Goal: Task Accomplishment & Management: Manage account settings

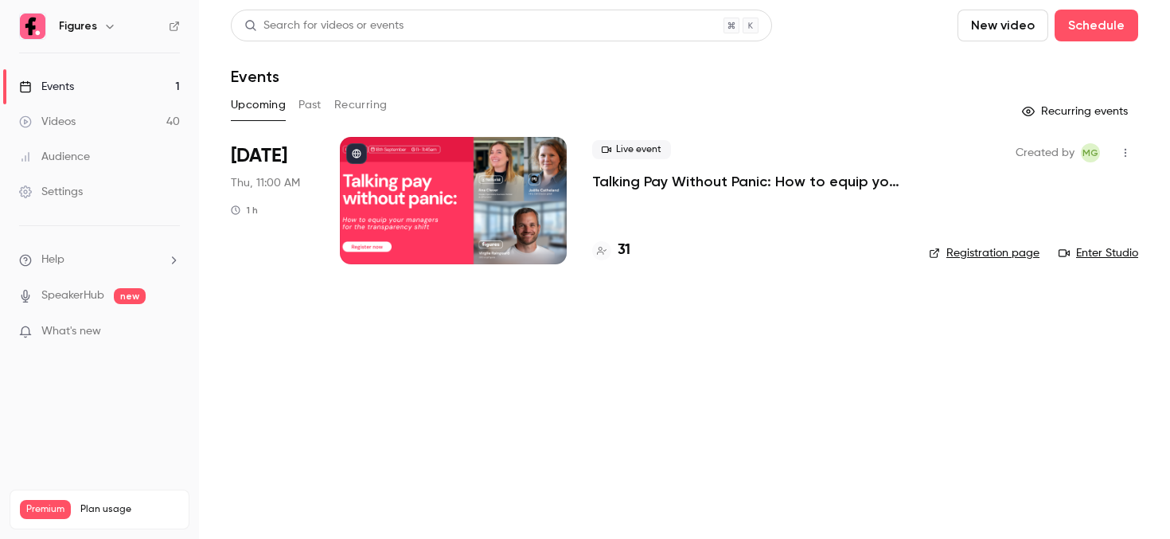
click at [509, 146] on div at bounding box center [453, 200] width 227 height 127
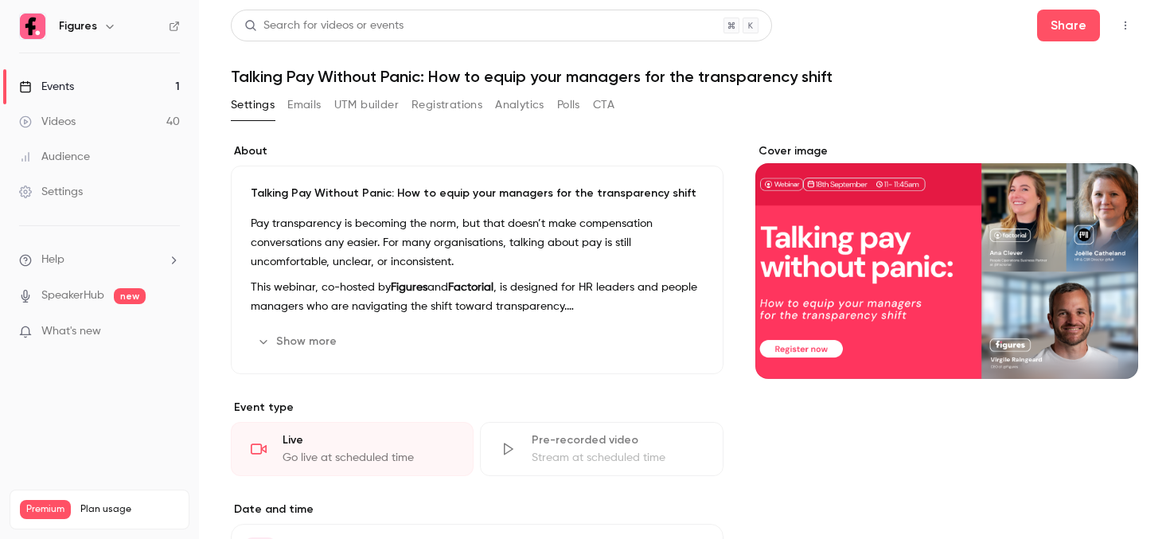
click at [429, 100] on button "Registrations" at bounding box center [447, 104] width 71 height 25
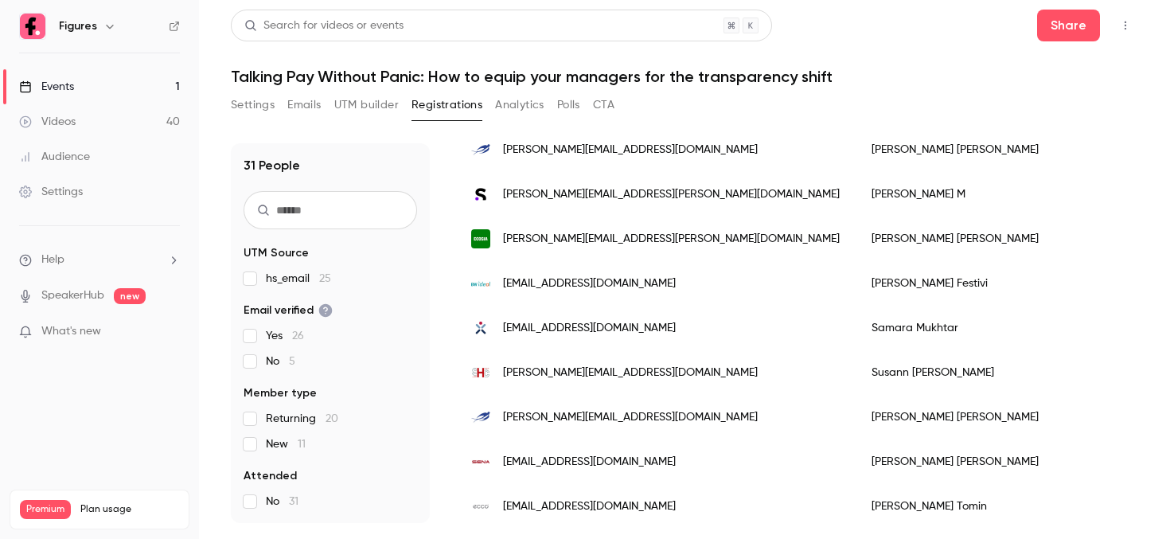
scroll to position [1154, 0]
